Goal: Browse casually: Explore the website without a specific task or goal

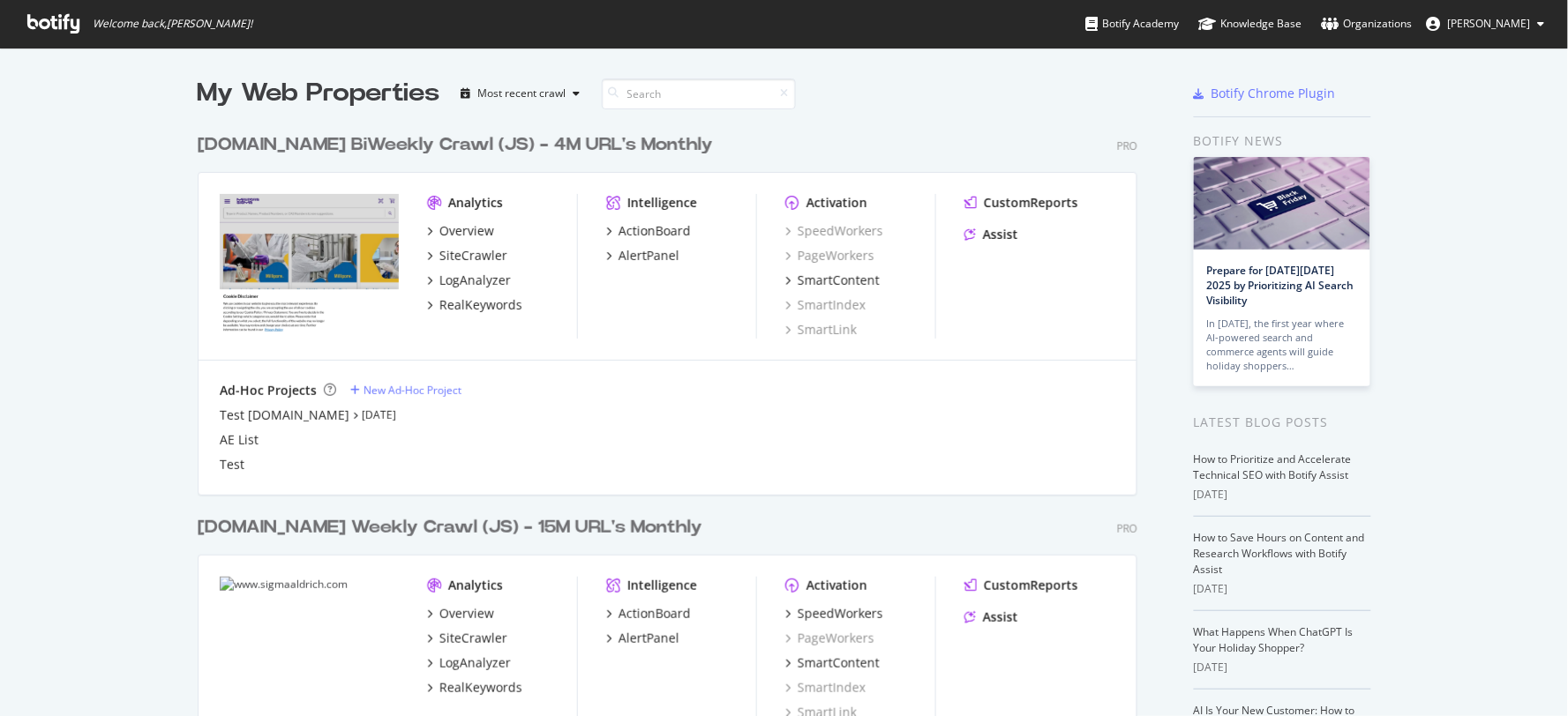
scroll to position [701, 1538]
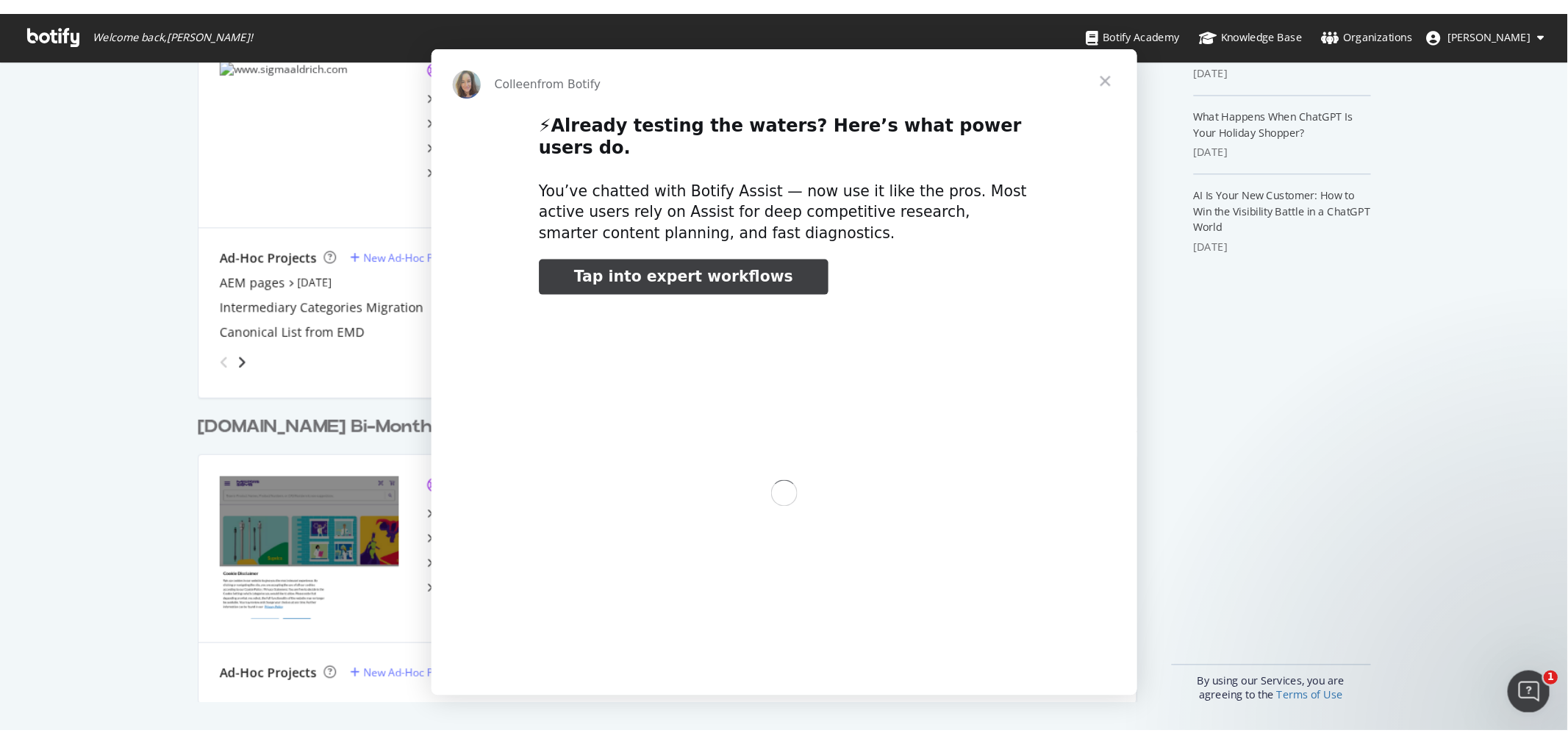
scroll to position [0, 0]
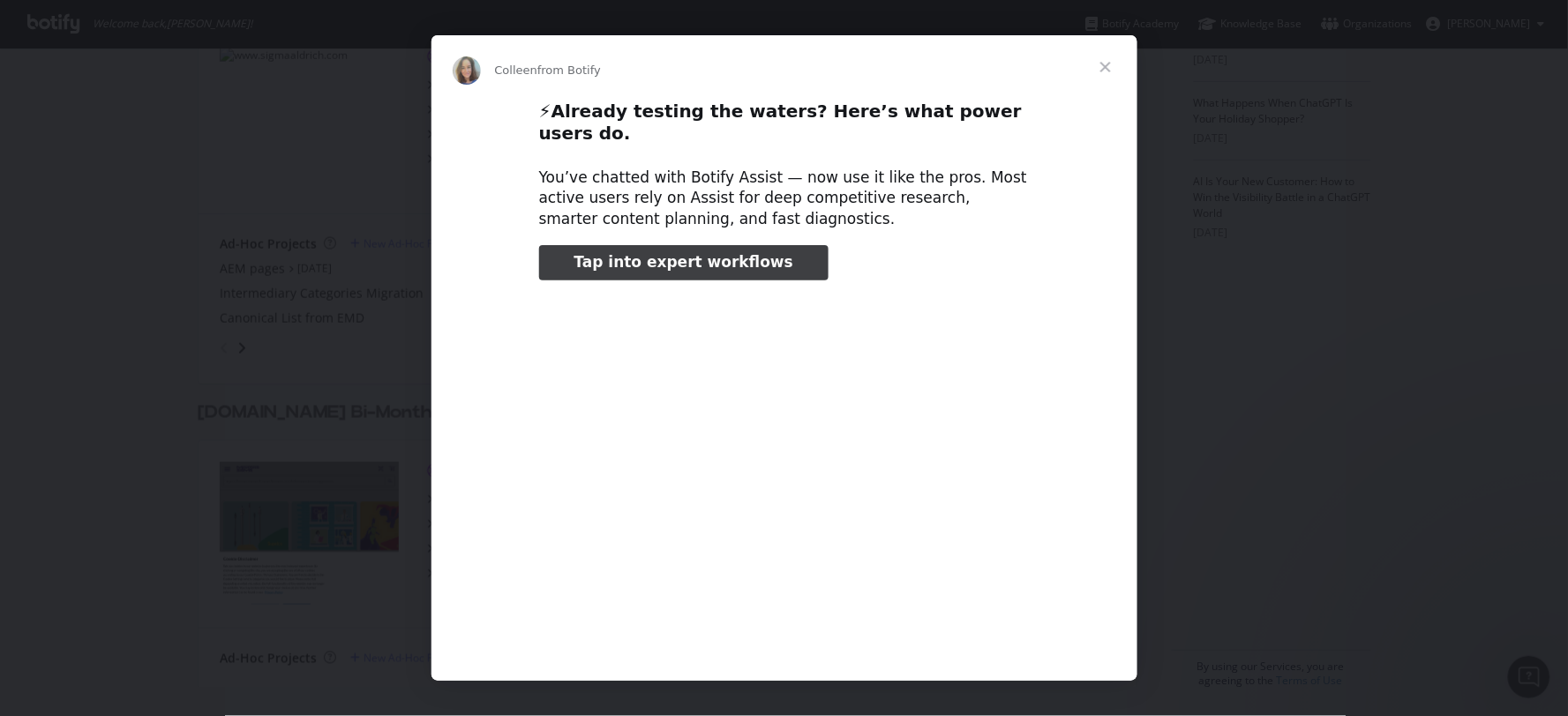
type input "372083"
click at [1109, 64] on span "Close" at bounding box center [1106, 67] width 64 height 64
